Goal: Information Seeking & Learning: Learn about a topic

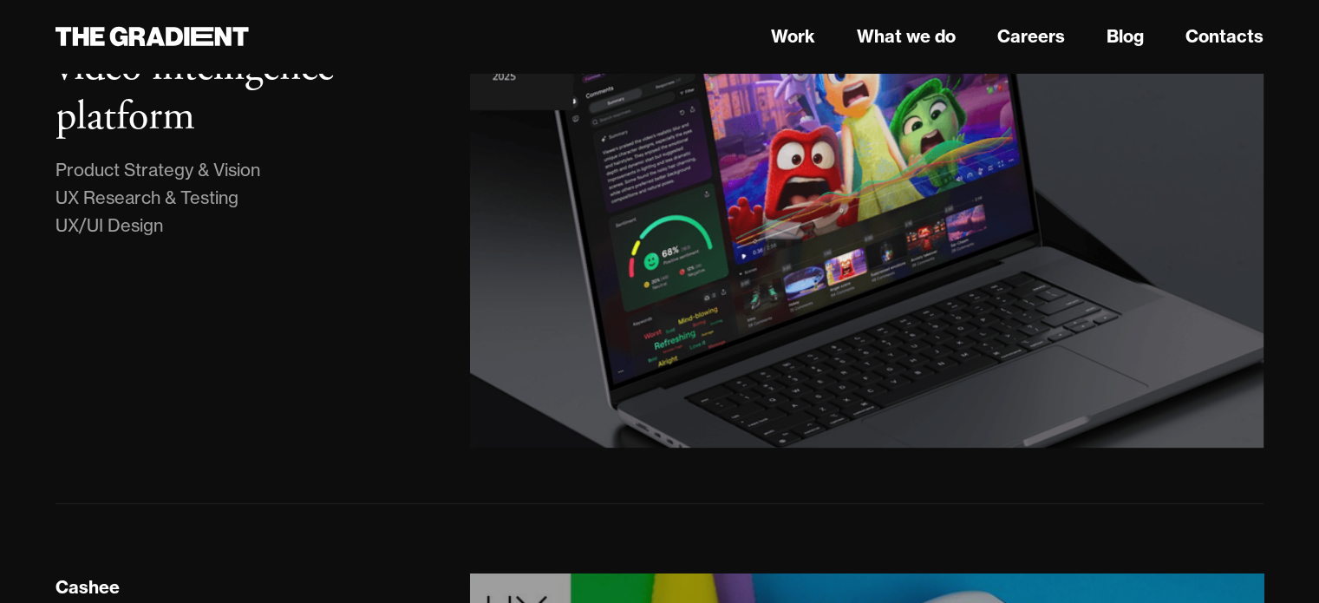
scroll to position [520, 0]
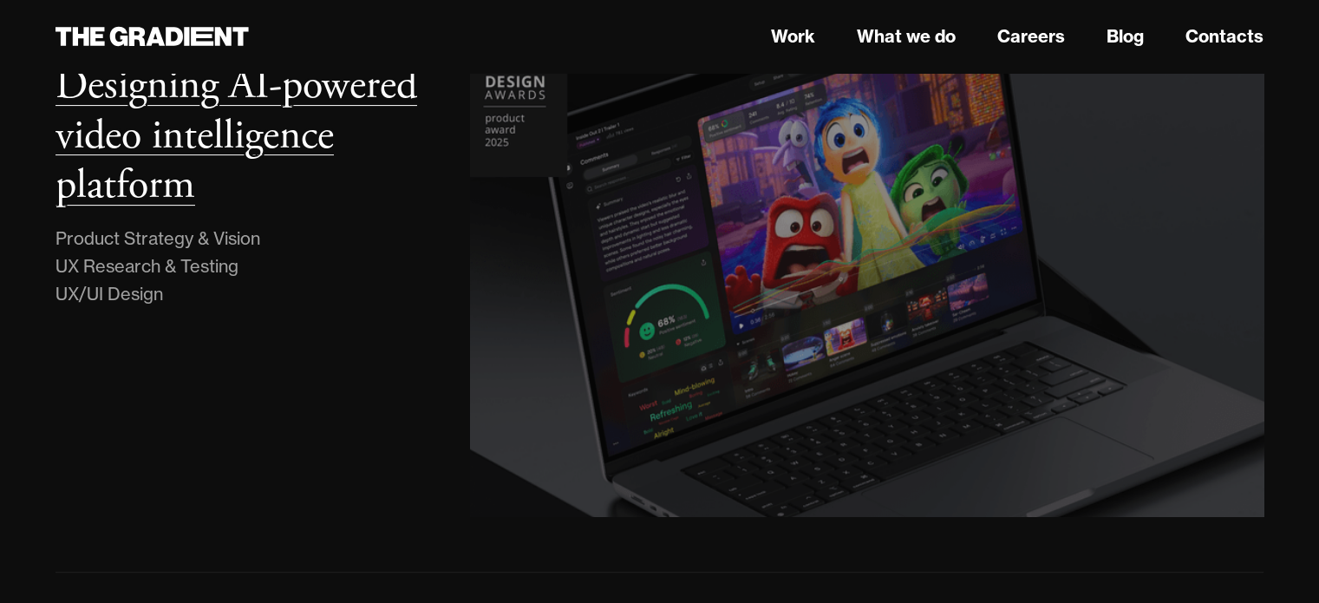
click at [355, 223] on div "Lumiere Designing AI-powered video intelligence platform Product Strategy & Vis…" at bounding box center [245, 268] width 414 height 496
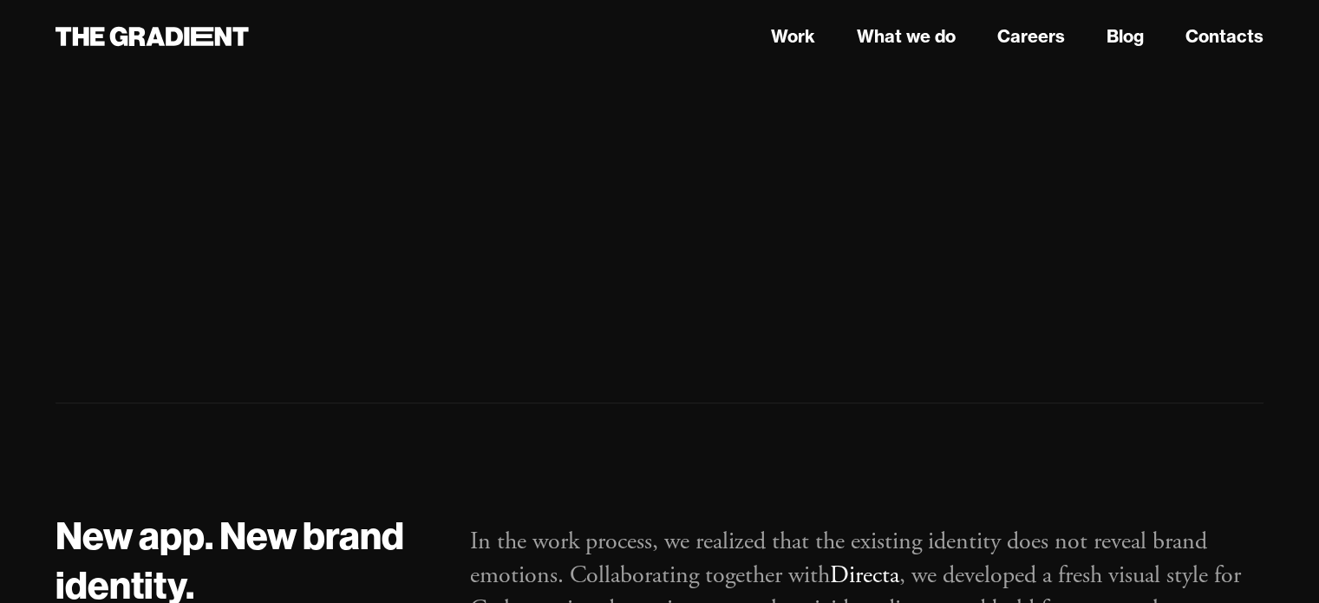
scroll to position [26298, 0]
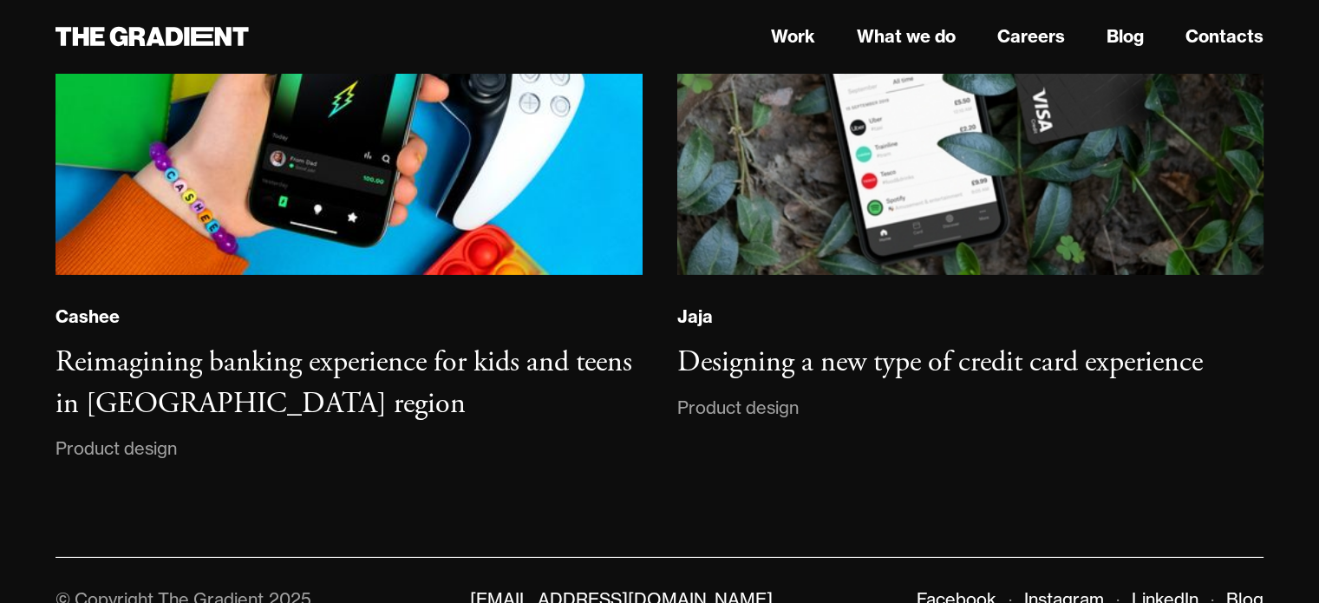
scroll to position [12283, 0]
